Goal: Task Accomplishment & Management: Use online tool/utility

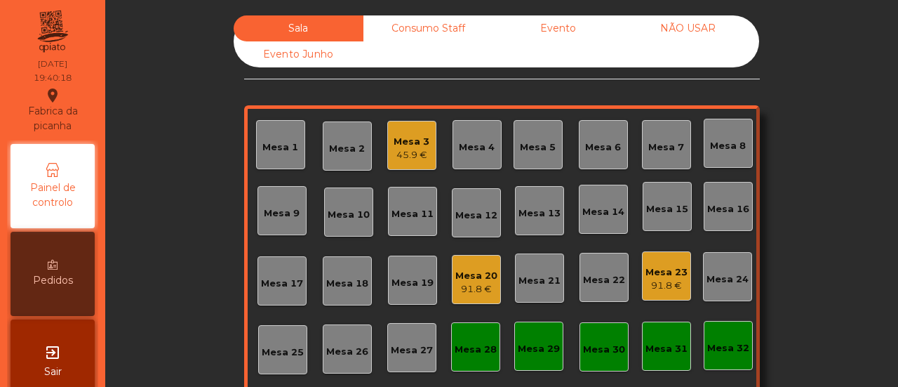
click at [679, 145] on div "Mesa 7" at bounding box center [666, 144] width 49 height 49
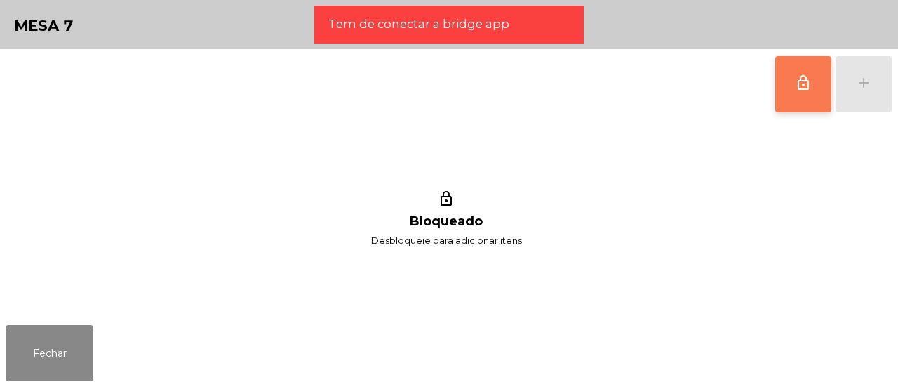
click at [789, 102] on button "lock_outline" at bounding box center [803, 84] width 56 height 56
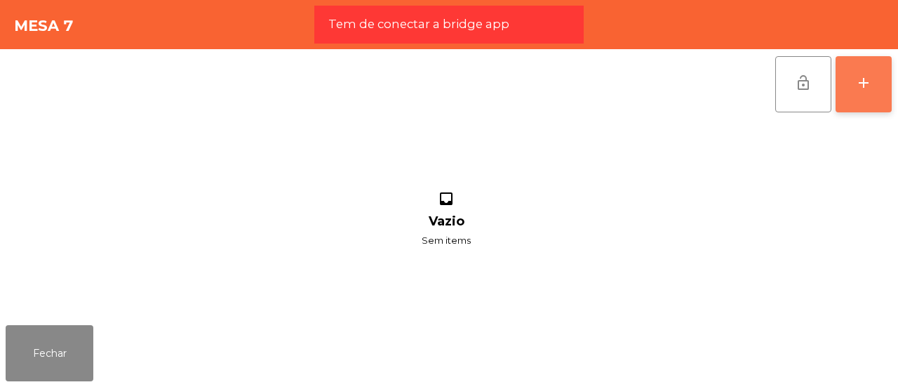
click at [854, 82] on button "add" at bounding box center [863, 84] width 56 height 56
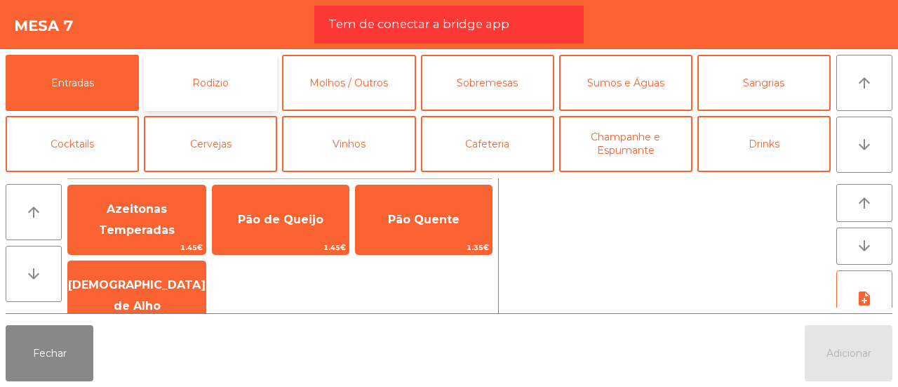
click at [188, 86] on button "Rodizio" at bounding box center [210, 83] width 133 height 56
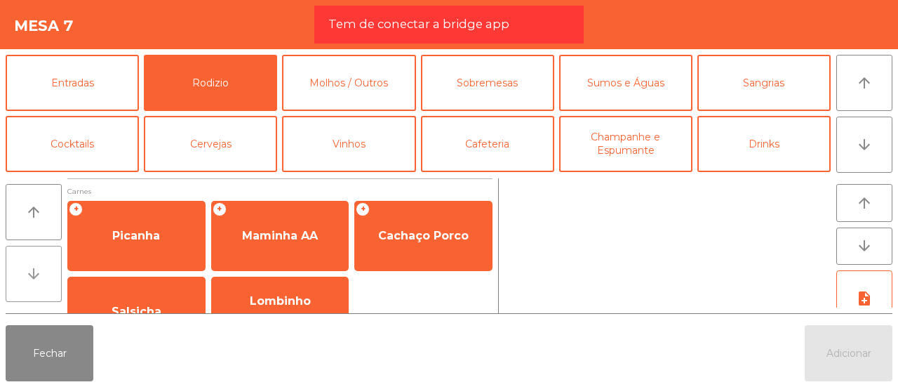
click at [39, 278] on icon "arrow_downward" at bounding box center [33, 273] width 17 height 17
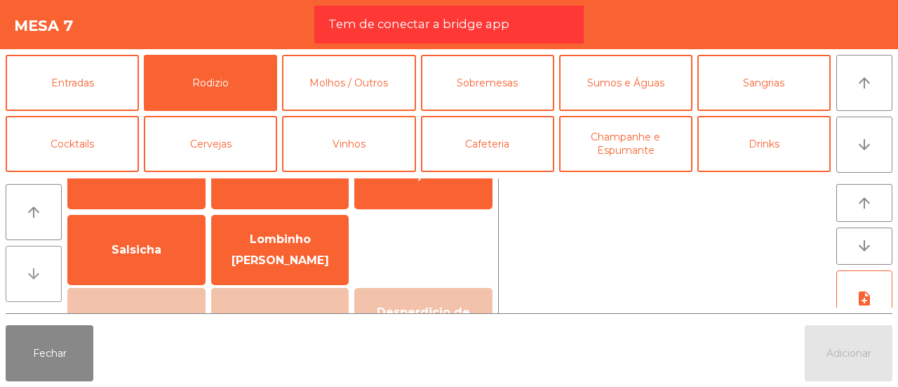
click at [39, 278] on icon "arrow_downward" at bounding box center [33, 273] width 17 height 17
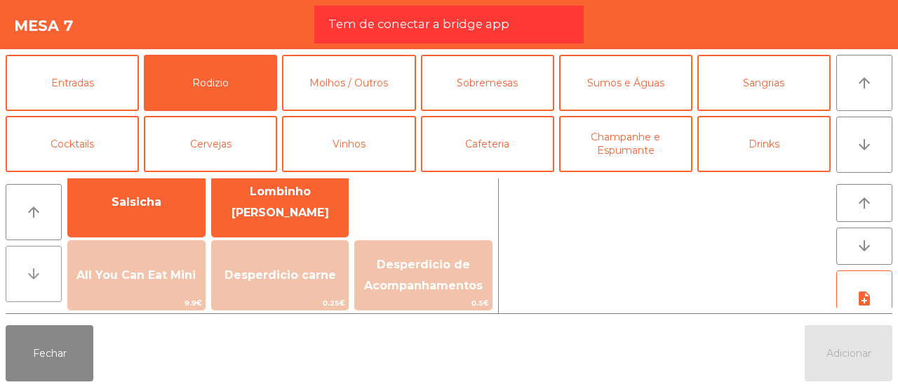
click at [39, 278] on icon "arrow_downward" at bounding box center [33, 273] width 17 height 17
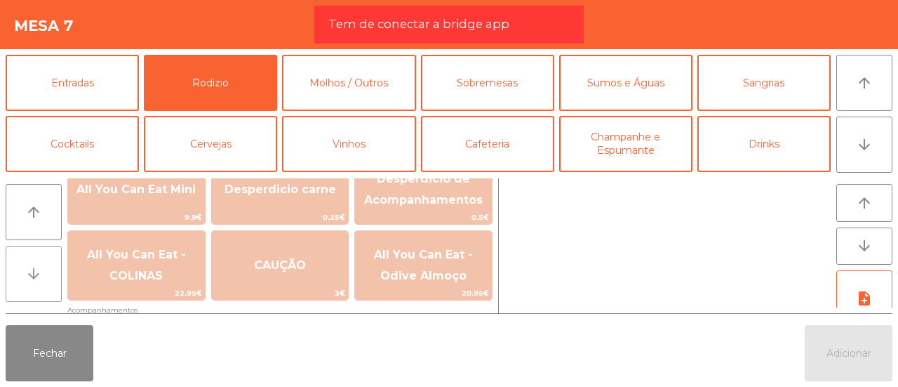
click at [39, 278] on icon "arrow_downward" at bounding box center [33, 273] width 17 height 17
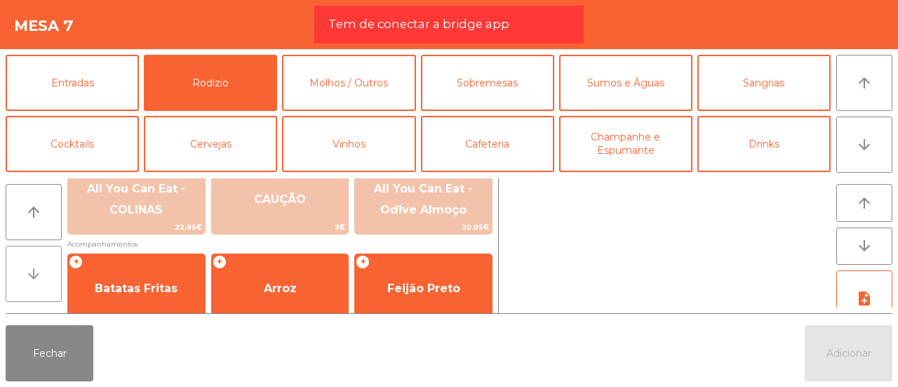
scroll to position [267, 0]
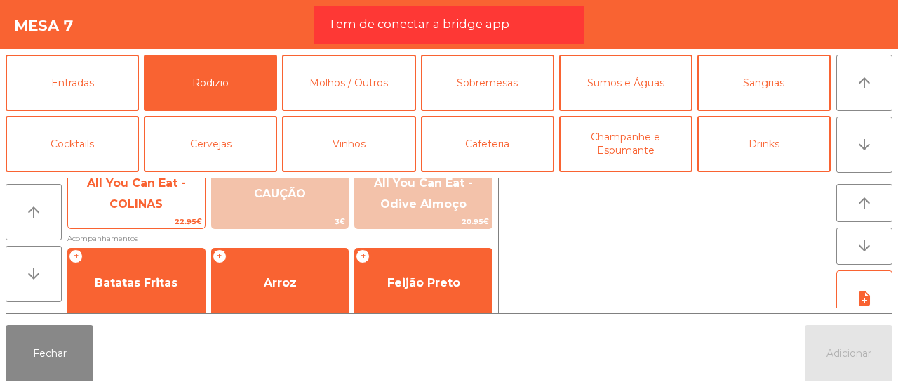
click at [98, 216] on span "22.95€" at bounding box center [136, 221] width 137 height 13
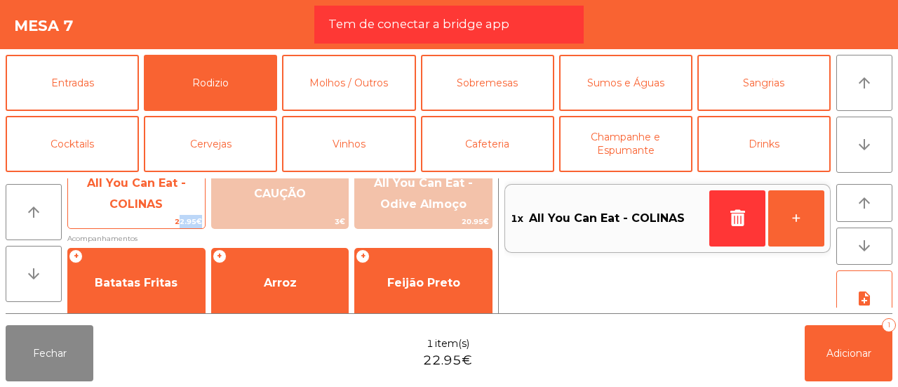
click at [98, 216] on span "22.95€" at bounding box center [136, 221] width 137 height 13
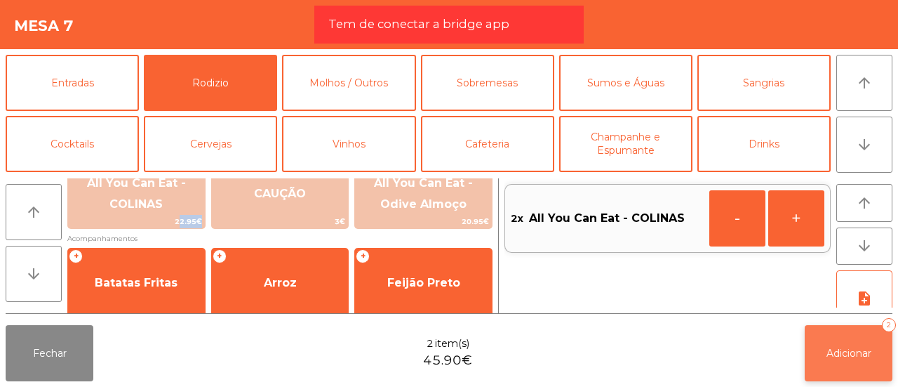
click at [823, 342] on button "Adicionar 2" at bounding box center [849, 353] width 88 height 56
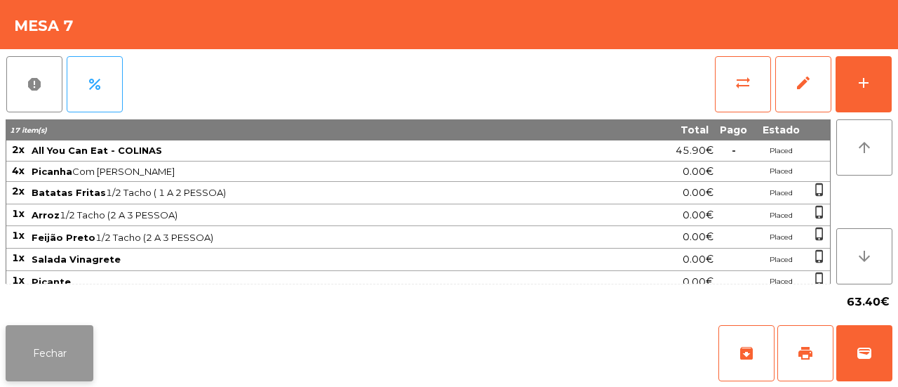
click at [59, 342] on button "Fechar" at bounding box center [50, 353] width 88 height 56
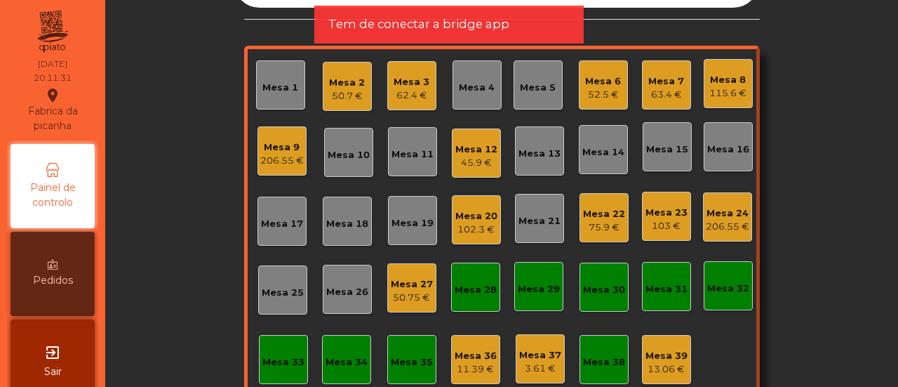
scroll to position [60, 0]
